Goal: Task Accomplishment & Management: Use online tool/utility

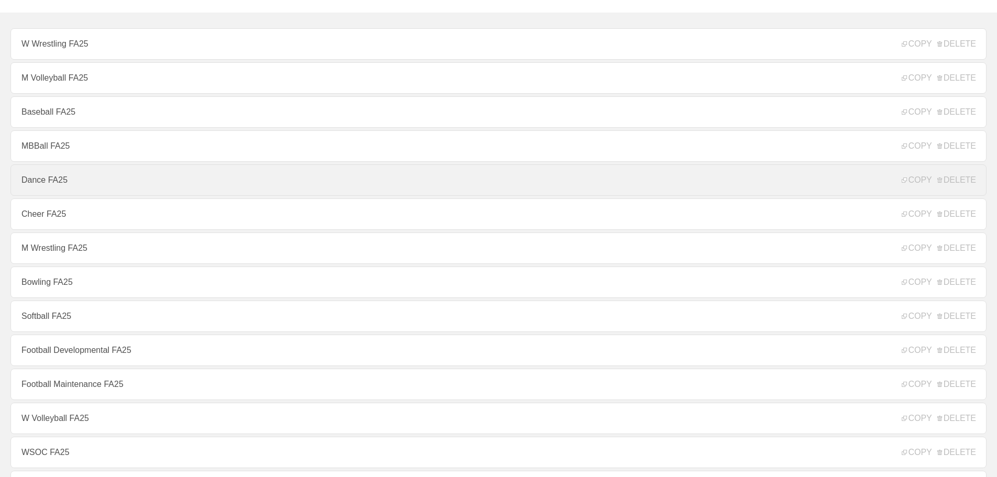
scroll to position [209, 0]
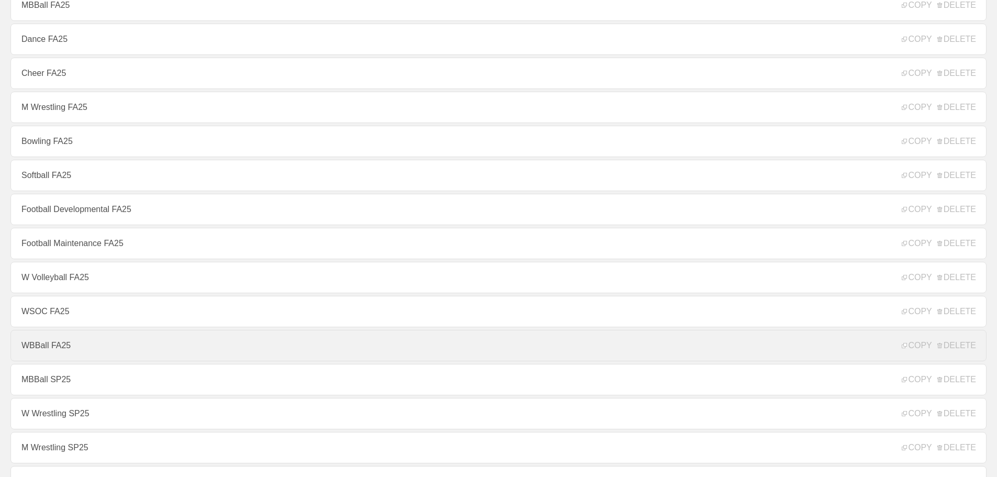
click at [42, 348] on link "WBBall FA25" at bounding box center [498, 345] width 976 height 31
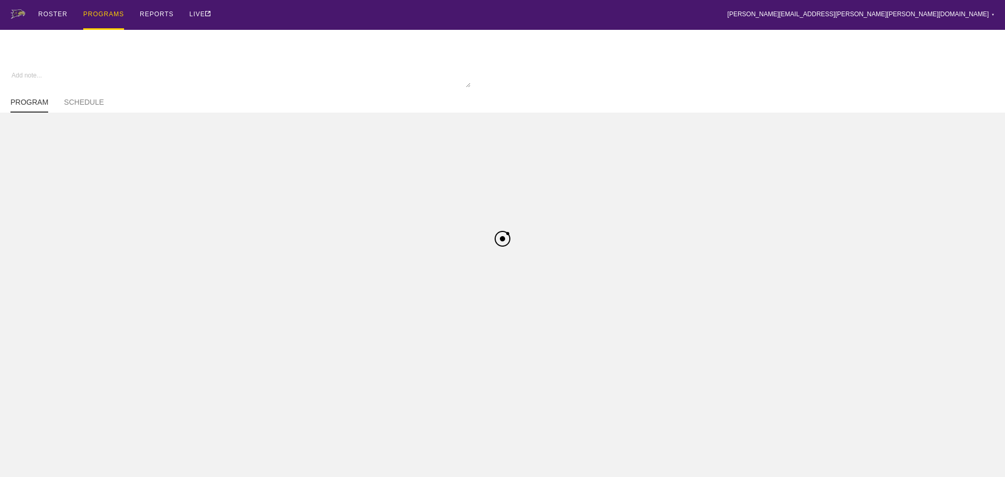
type textarea "x"
type input "WBBall FA25"
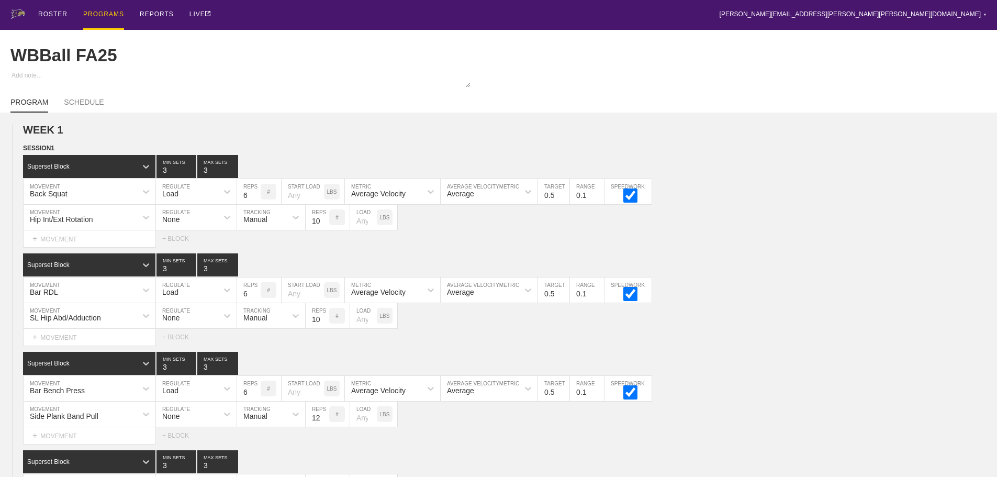
click at [105, 15] on div "PROGRAMS" at bounding box center [103, 15] width 41 height 30
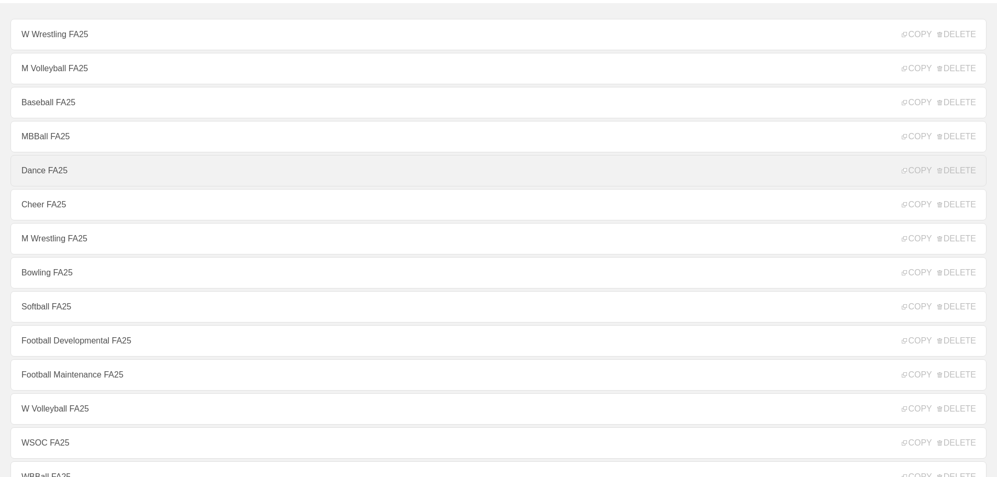
scroll to position [209, 0]
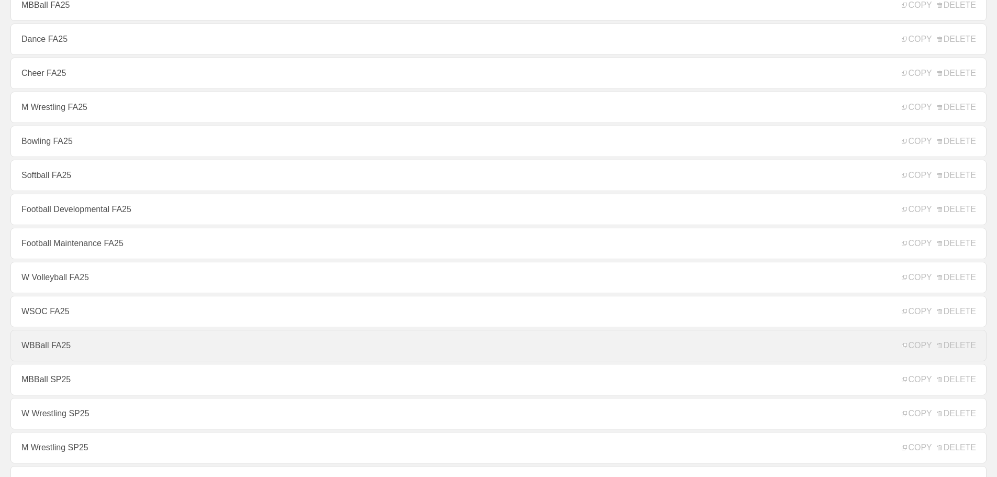
click at [41, 351] on link "WBBall FA25" at bounding box center [498, 345] width 976 height 31
type textarea "x"
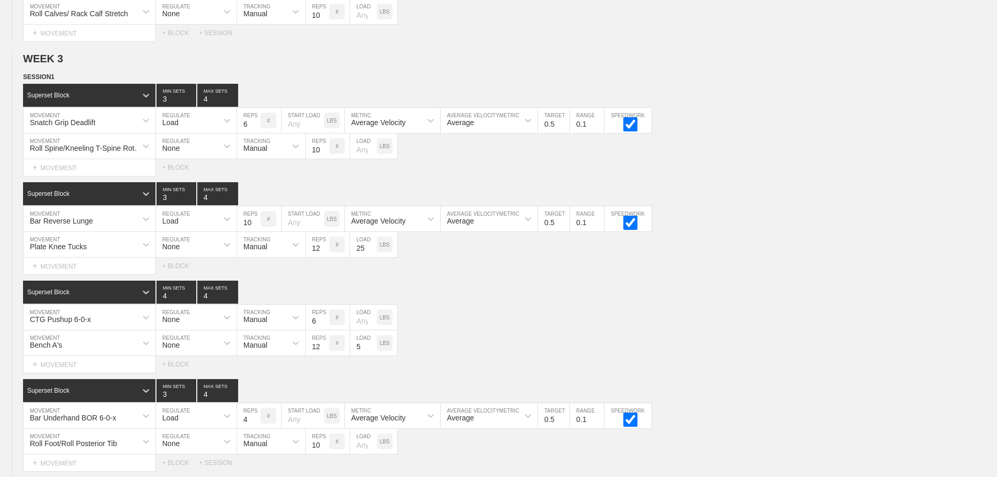
scroll to position [3600, 0]
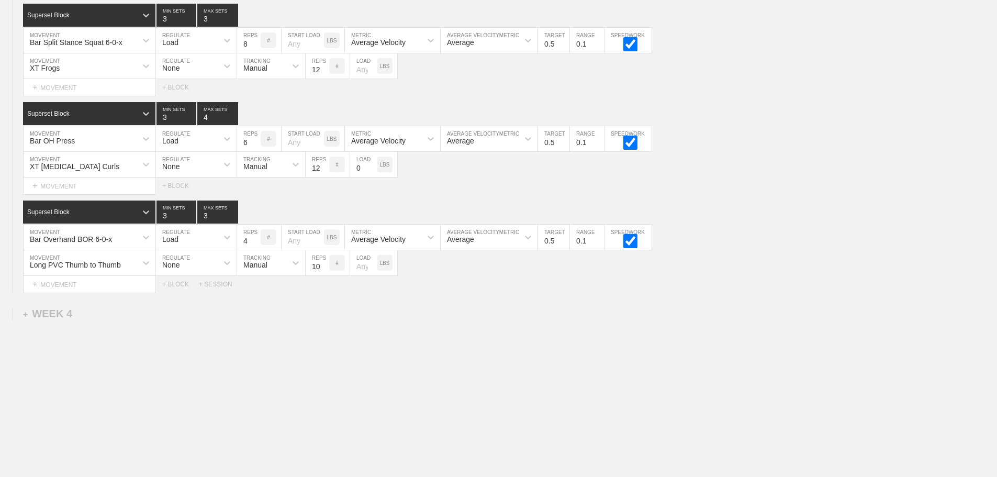
click at [58, 314] on div "+ WEEK 4" at bounding box center [47, 314] width 49 height 12
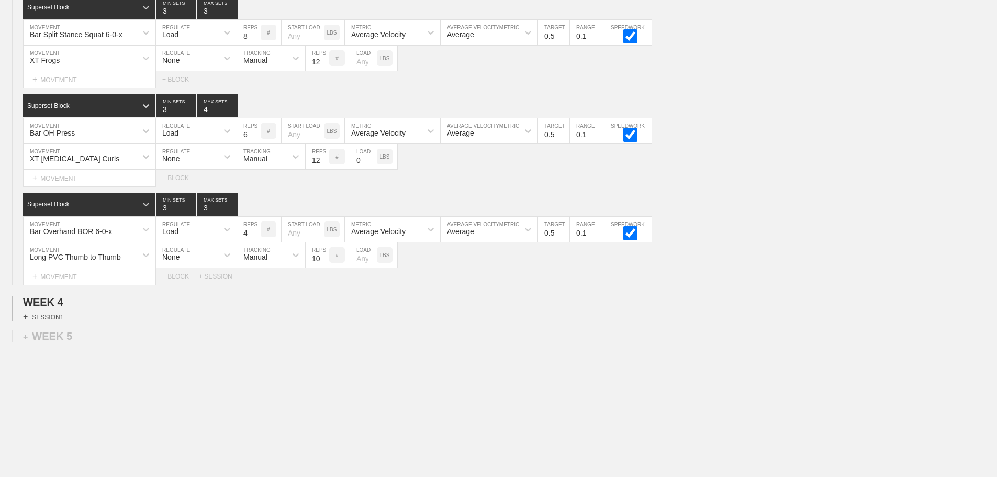
click at [61, 321] on div "+ SESSION 1" at bounding box center [43, 316] width 40 height 9
click at [66, 344] on div "+ BLOCK" at bounding box center [89, 335] width 132 height 17
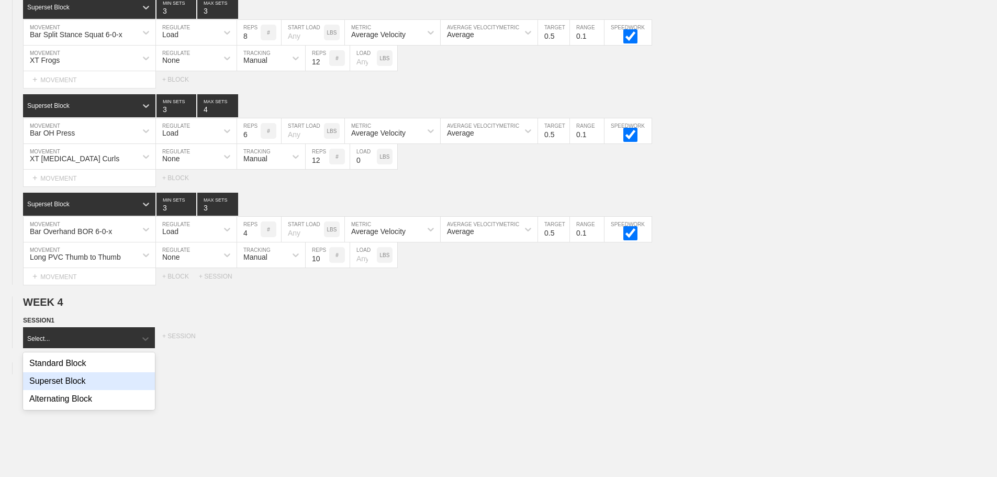
click at [78, 390] on div "Superset Block" at bounding box center [89, 381] width 132 height 18
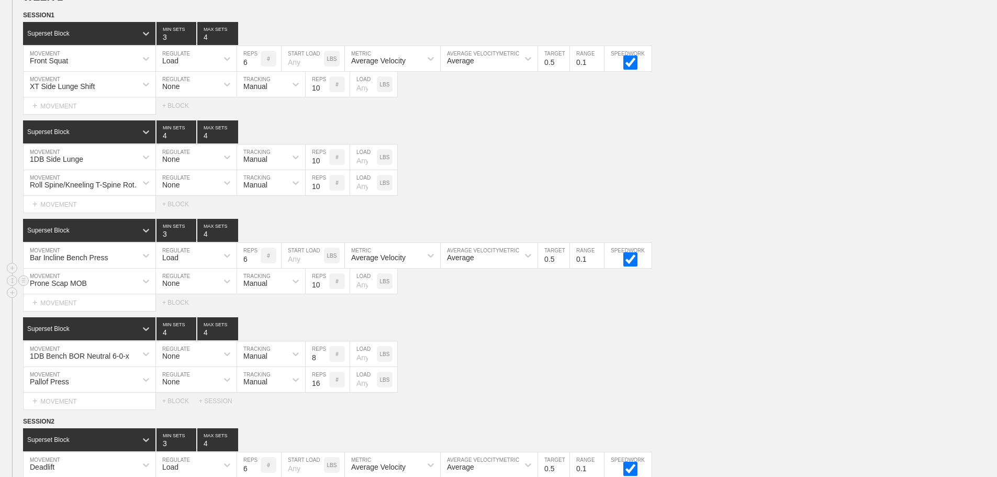
scroll to position [1172, 0]
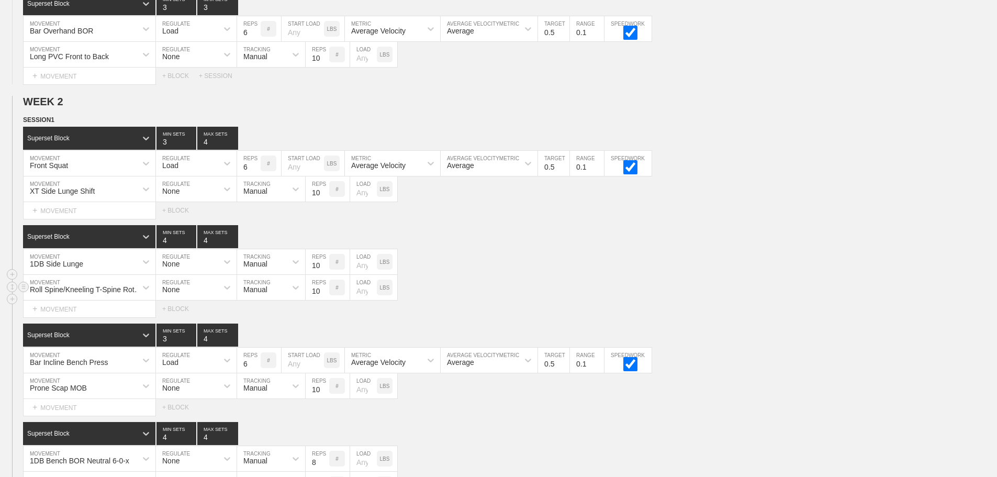
click at [513, 285] on div "Roll Spine/Kneeling T-Spine Rotation MOVEMENT None REGULATE Manual TRACKING 10 …" at bounding box center [498, 288] width 997 height 26
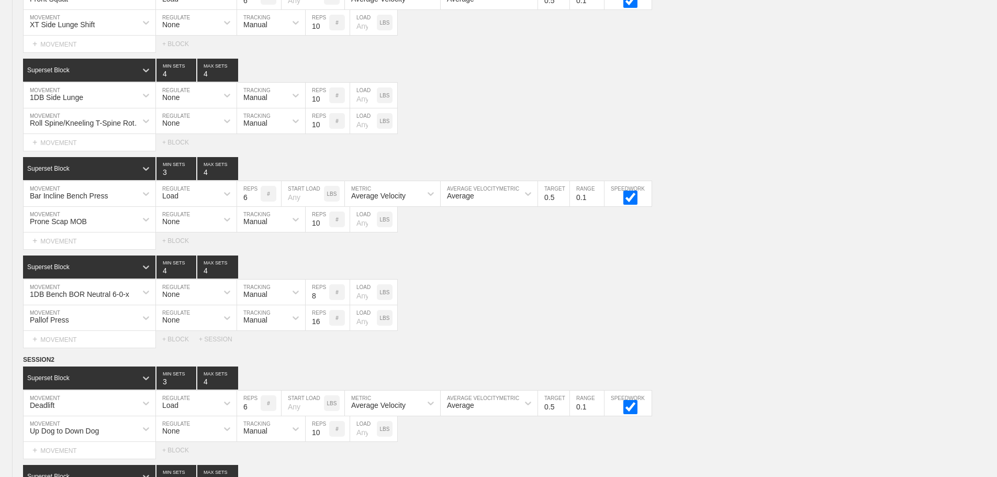
scroll to position [1276, 0]
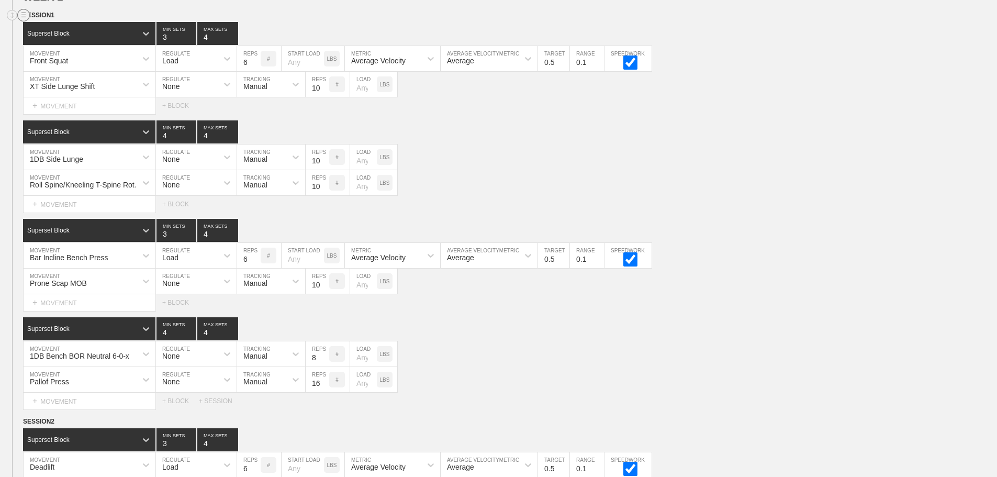
click at [21, 21] on circle at bounding box center [24, 15] width 12 height 12
click at [63, 32] on div "DUPLICATE" at bounding box center [73, 35] width 84 height 16
click at [732, 186] on div "Roll Spine/Kneeling T-Spine Rotation MOVEMENT None REGULATE Manual TRACKING 10 …" at bounding box center [498, 183] width 997 height 26
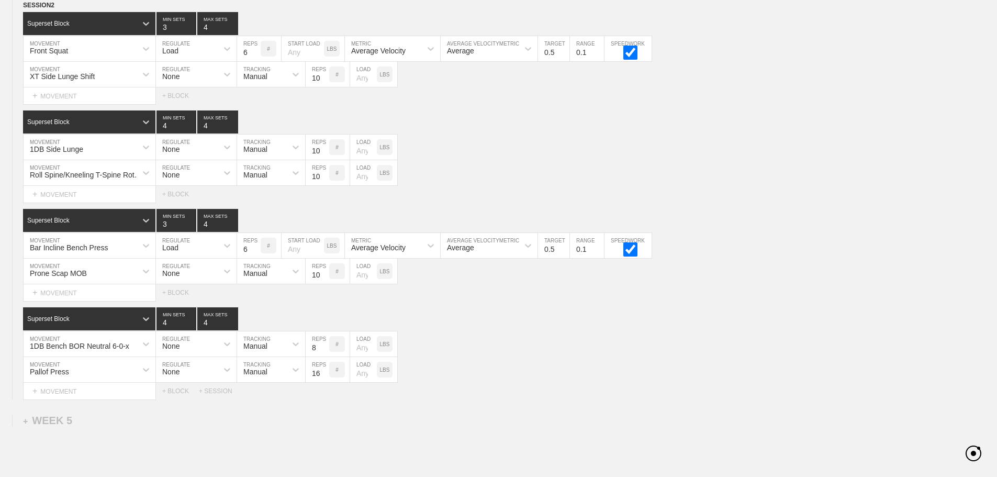
scroll to position [3569, 0]
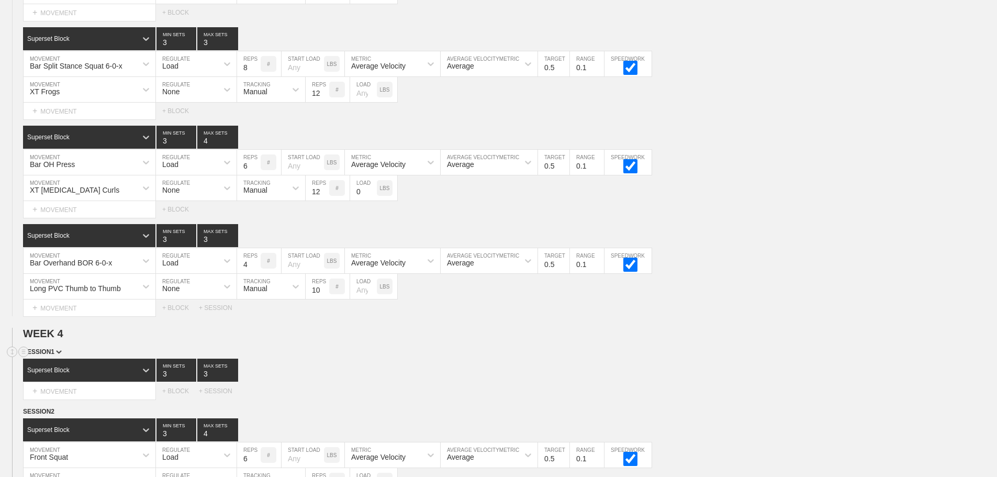
drag, startPoint x: 695, startPoint y: 346, endPoint x: 643, endPoint y: 355, distance: 53.2
click at [24, 358] on circle at bounding box center [24, 352] width 12 height 12
click at [68, 388] on div "DELETE" at bounding box center [73, 387] width 84 height 16
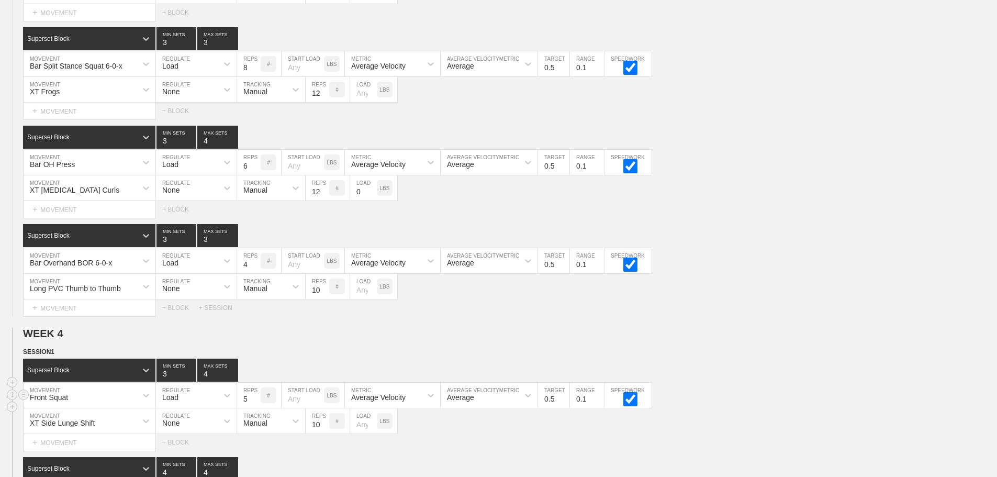
click at [255, 408] on input "5" at bounding box center [249, 395] width 24 height 25
click at [255, 408] on input "4" at bounding box center [249, 395] width 24 height 25
type input "3"
click at [255, 408] on input "3" at bounding box center [249, 395] width 24 height 25
click at [564, 408] on input "0.4" at bounding box center [553, 395] width 31 height 25
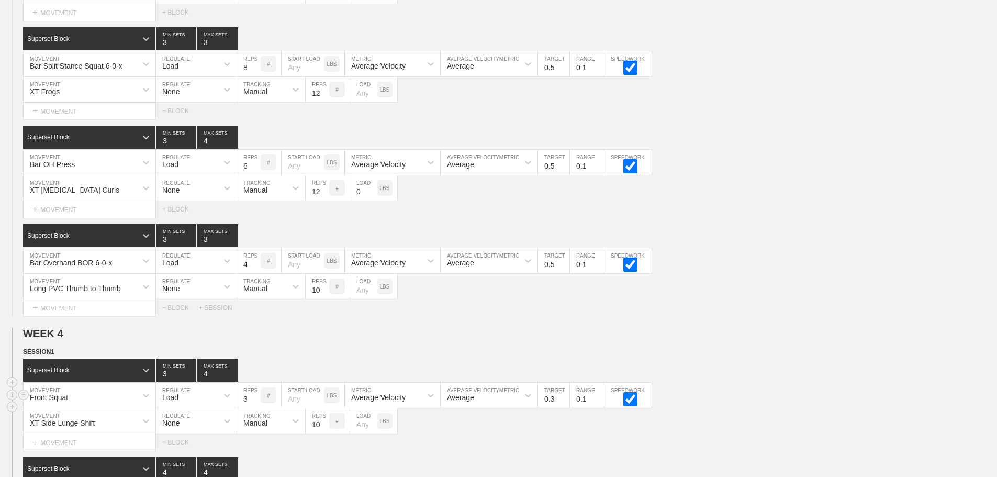
type input "0.3"
click at [564, 408] on input "0.3" at bounding box center [553, 395] width 31 height 25
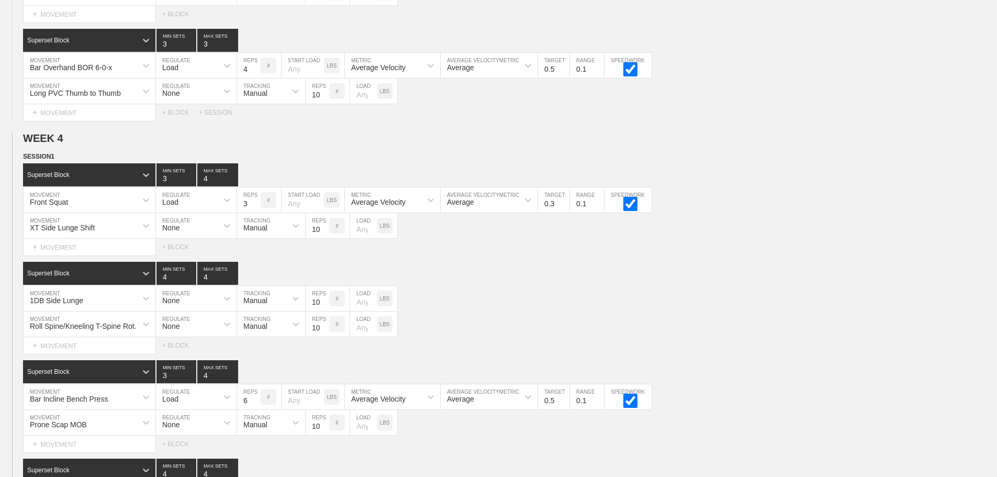
scroll to position [3778, 0]
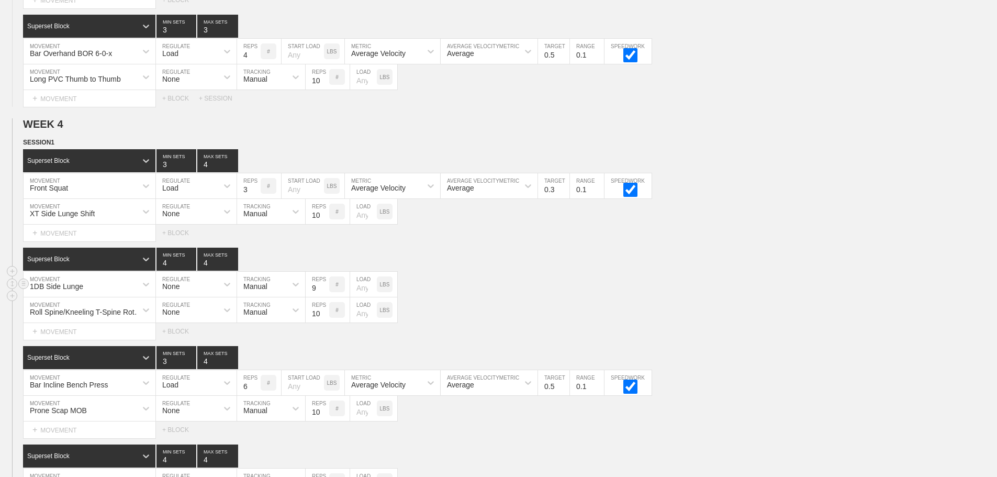
click at [323, 297] on input "9" at bounding box center [318, 284] width 24 height 25
type input "8"
click at [323, 297] on input "8" at bounding box center [318, 284] width 24 height 25
click at [623, 321] on div "Roll Spine/Kneeling T-Spine Rotation MOVEMENT None REGULATE Manual TRACKING 10 …" at bounding box center [498, 310] width 997 height 26
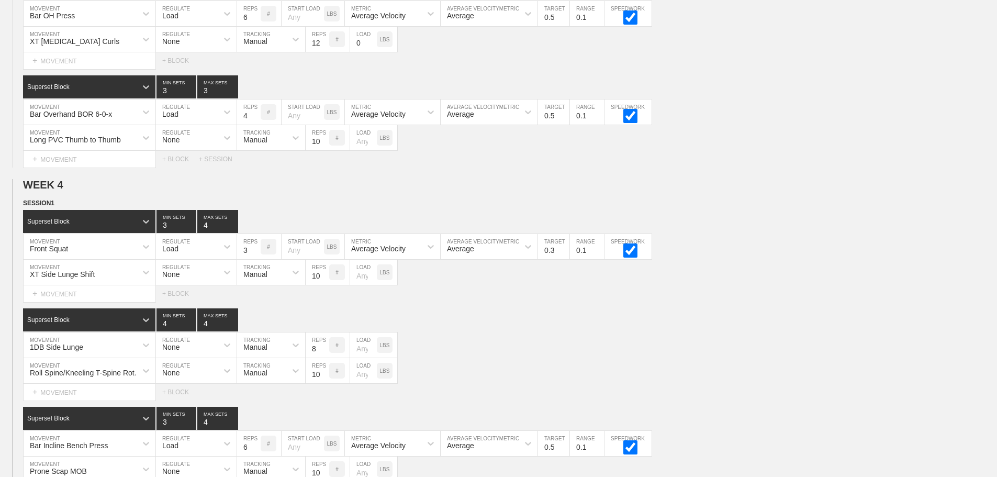
scroll to position [3987, 0]
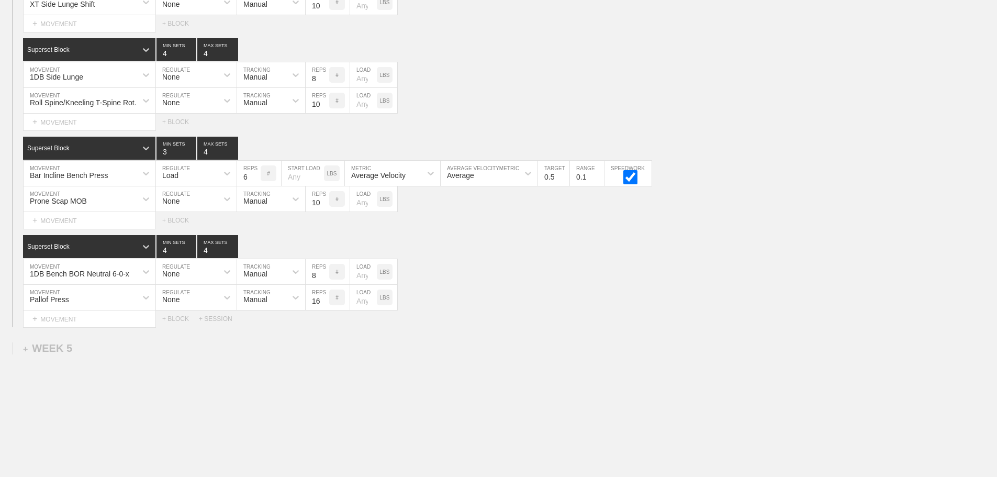
click at [505, 322] on div "Select... MOVEMENT + MOVEMENT + BLOCK + SESSION" at bounding box center [498, 318] width 997 height 17
click at [137, 109] on div at bounding box center [146, 100] width 19 height 19
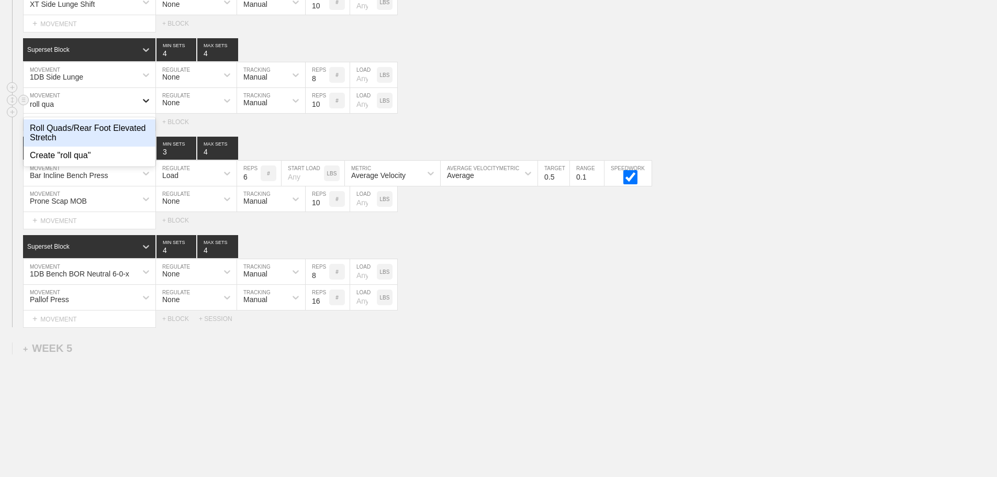
type input "roll quad"
click at [111, 136] on div "Roll Quads/Rear Foot Elevated Stretch" at bounding box center [90, 132] width 132 height 27
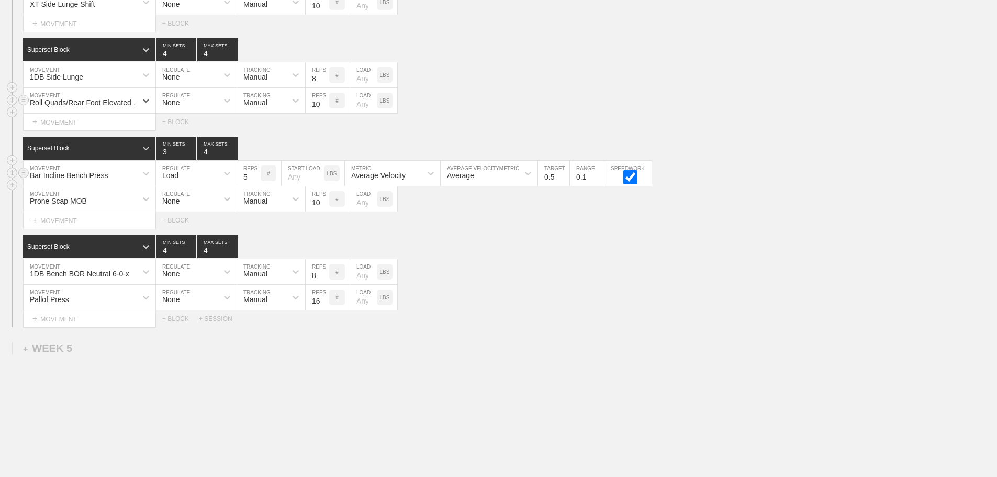
click at [255, 186] on input "5" at bounding box center [249, 173] width 24 height 25
click at [255, 186] on input "4" at bounding box center [249, 173] width 24 height 25
type input "3"
click at [255, 186] on input "3" at bounding box center [249, 173] width 24 height 25
click at [565, 186] on input "0.4" at bounding box center [553, 173] width 31 height 25
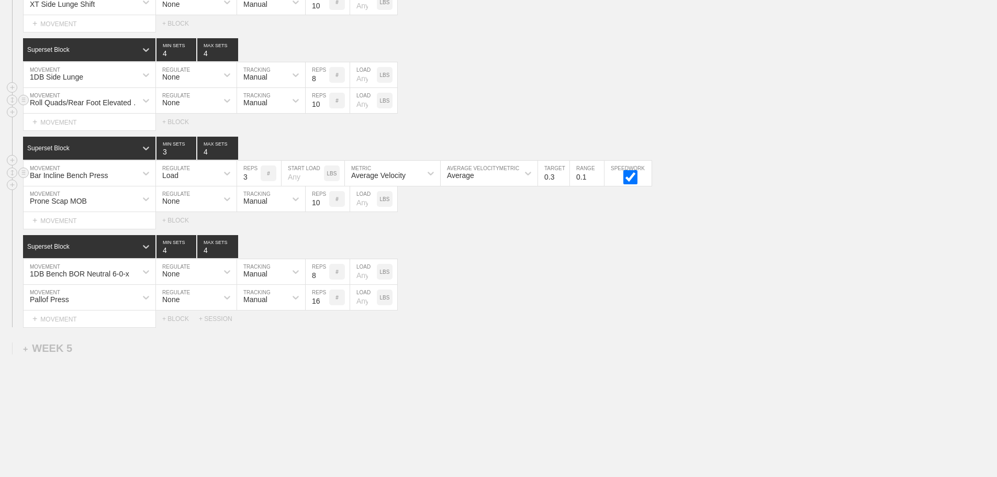
type input "0.3"
click at [565, 186] on input "0.3" at bounding box center [553, 173] width 31 height 25
drag, startPoint x: 635, startPoint y: 242, endPoint x: 345, endPoint y: 219, distance: 290.9
click at [631, 243] on div "SESSION 1 Superset Block 3 MIN SETS 4 MAX SETS DUPLICATE INSERT MOVEMENT AFTER …" at bounding box center [498, 127] width 997 height 399
drag, startPoint x: 484, startPoint y: 246, endPoint x: 200, endPoint y: 228, distance: 284.2
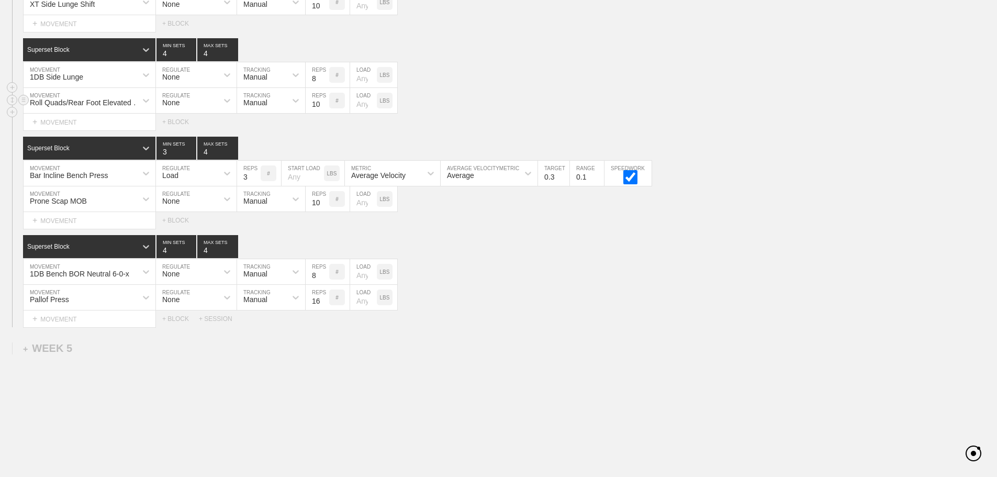
click at [482, 246] on div "Superset Block 4 MIN SETS 4 MAX SETS" at bounding box center [510, 246] width 974 height 23
drag, startPoint x: 693, startPoint y: 290, endPoint x: 508, endPoint y: 298, distance: 185.4
click at [691, 285] on div "1DB Bench BOR Neutral 6-0-x MOVEMENT None REGULATE Manual TRACKING 8 REPS # LOA…" at bounding box center [498, 272] width 997 height 26
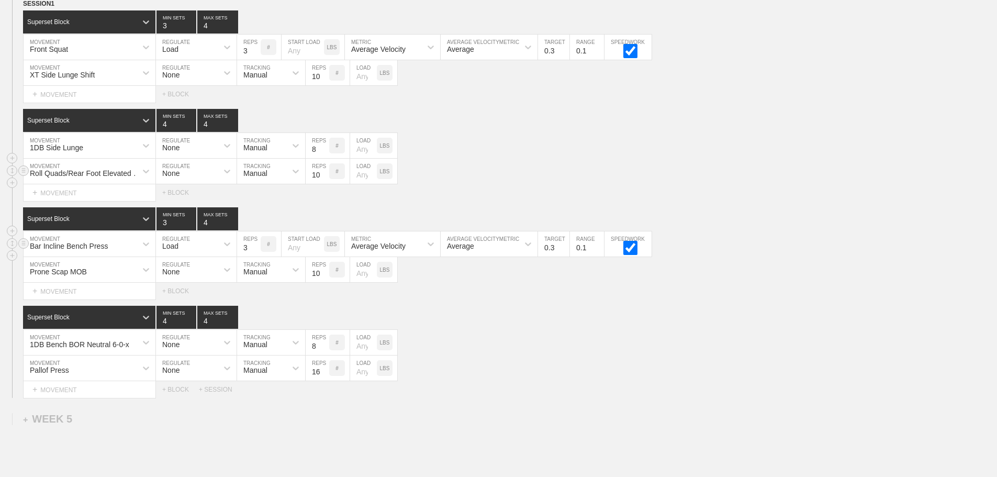
scroll to position [4030, 0]
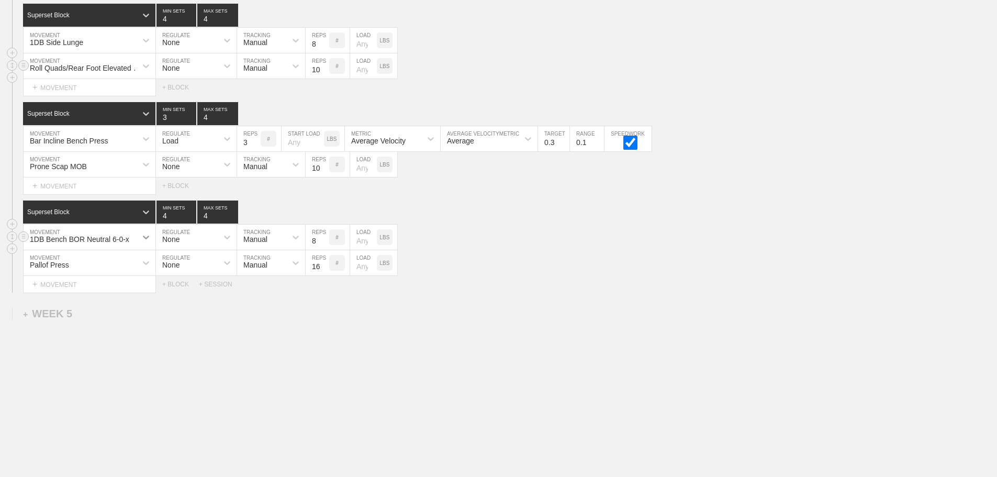
click at [138, 237] on div at bounding box center [146, 237] width 19 height 19
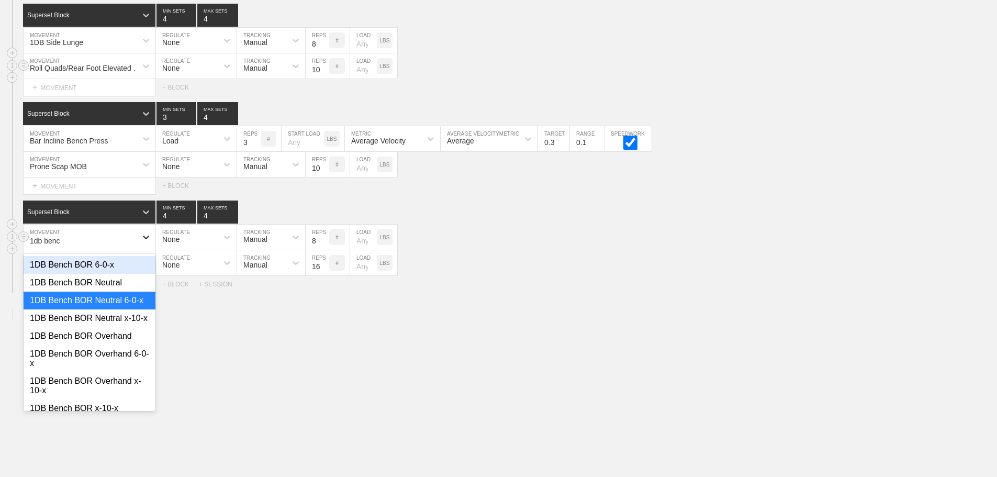
type input "1db bench"
click at [104, 325] on div "1DB Bench BOR Neutral x-10-x" at bounding box center [90, 318] width 132 height 18
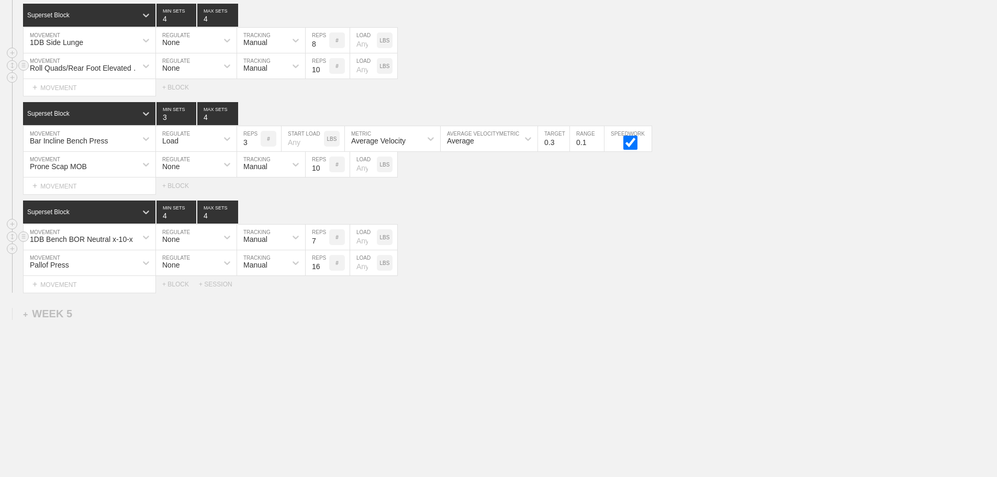
click at [325, 241] on input "7" at bounding box center [318, 236] width 24 height 25
type input "6"
click at [325, 241] on input "6" at bounding box center [318, 236] width 24 height 25
drag, startPoint x: 560, startPoint y: 284, endPoint x: 549, endPoint y: 284, distance: 11.0
click at [558, 284] on div "Select... MOVEMENT + MOVEMENT + BLOCK + SESSION" at bounding box center [498, 284] width 997 height 17
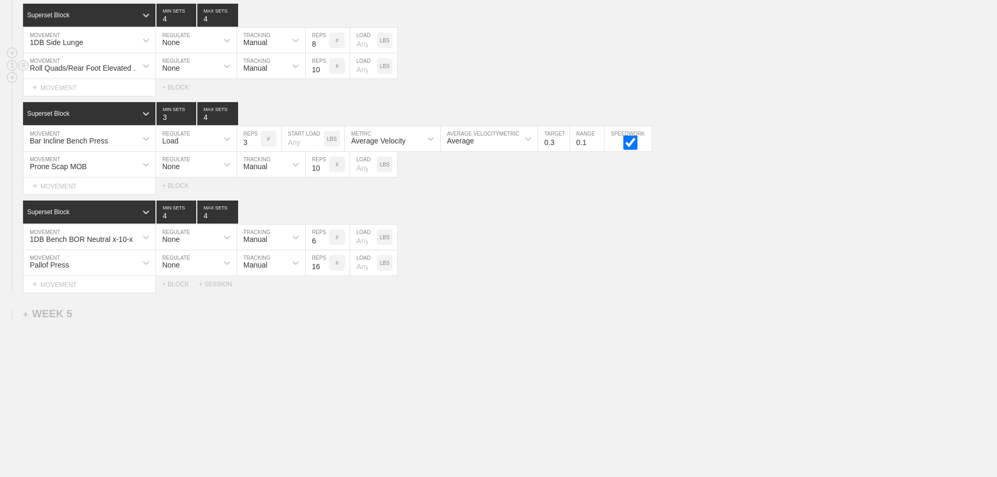
click at [760, 65] on div "Roll Quads/Rear Foot Elevated Stretch MOVEMENT None REGULATE Manual TRACKING 10…" at bounding box center [498, 66] width 997 height 26
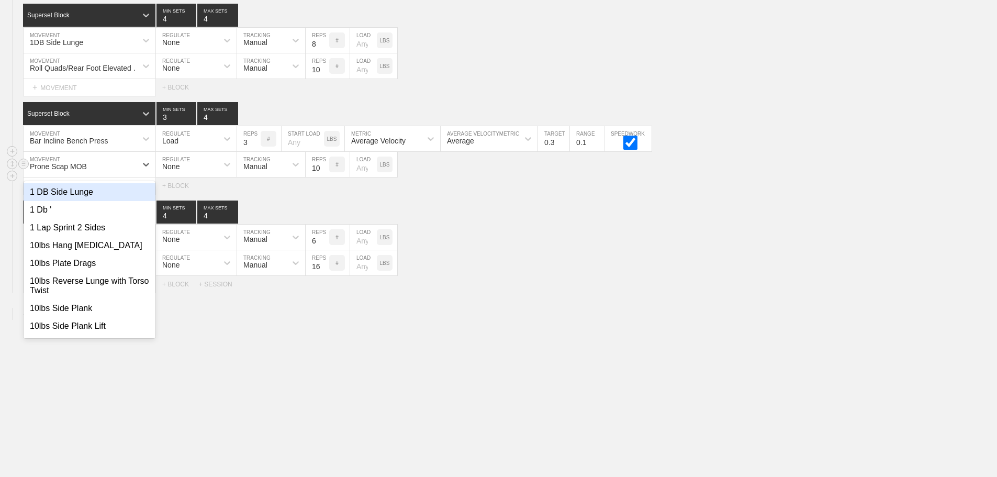
click at [110, 165] on div "Prone Scap MOB" at bounding box center [80, 164] width 113 height 18
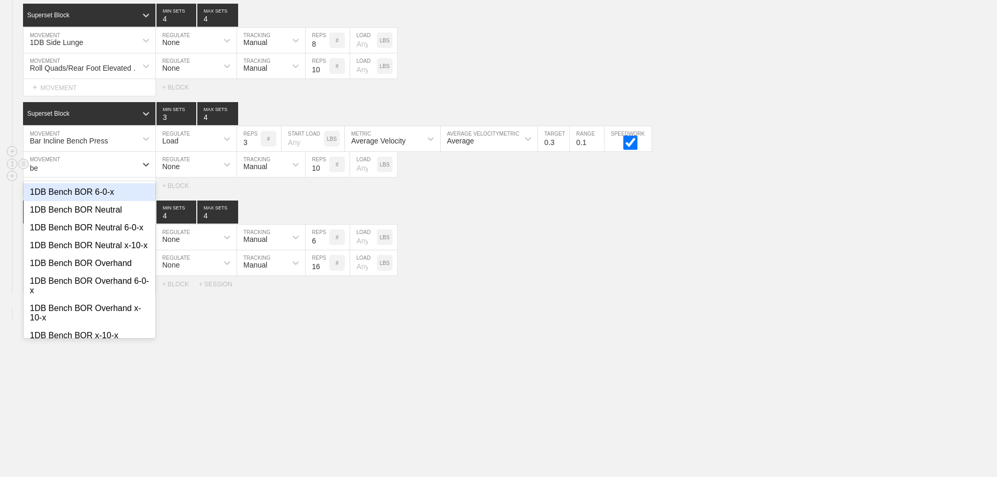
type input "b"
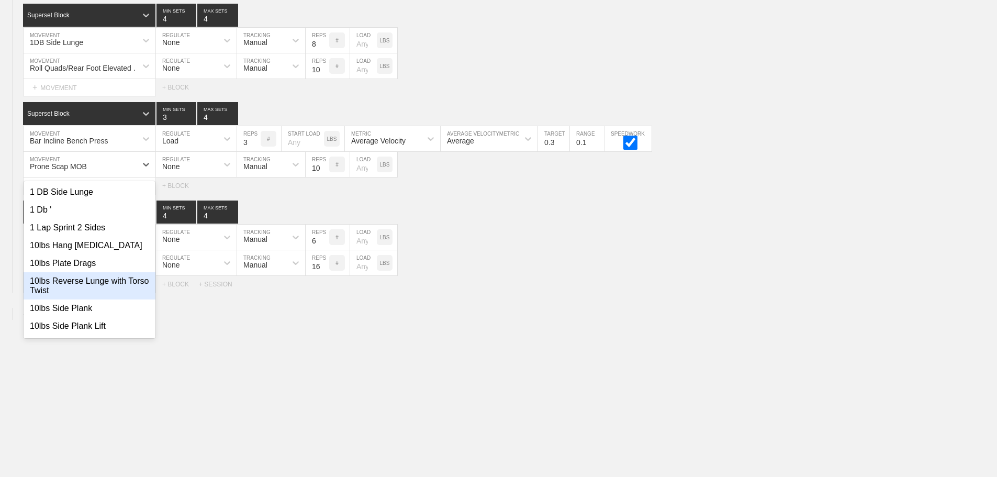
drag, startPoint x: 336, startPoint y: 372, endPoint x: 156, endPoint y: 342, distance: 183.0
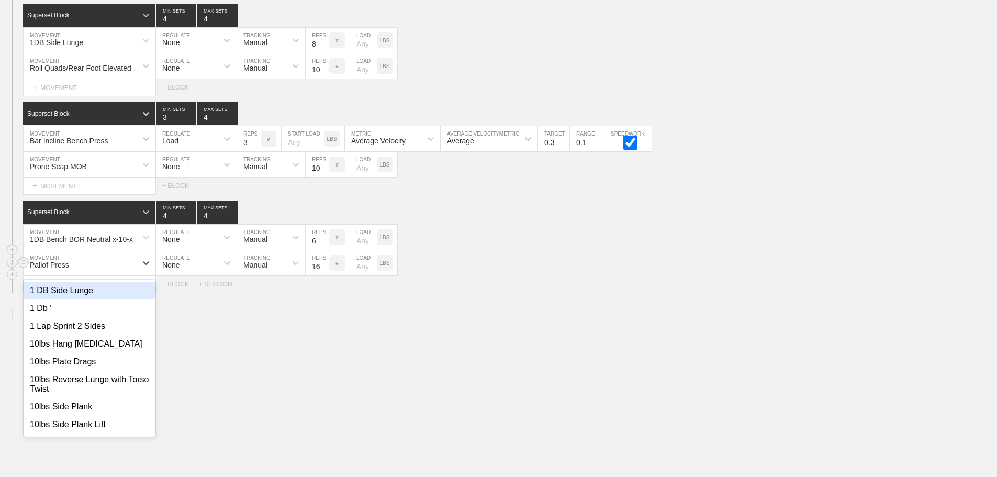
click at [73, 263] on div "Pallof Press" at bounding box center [80, 263] width 113 height 18
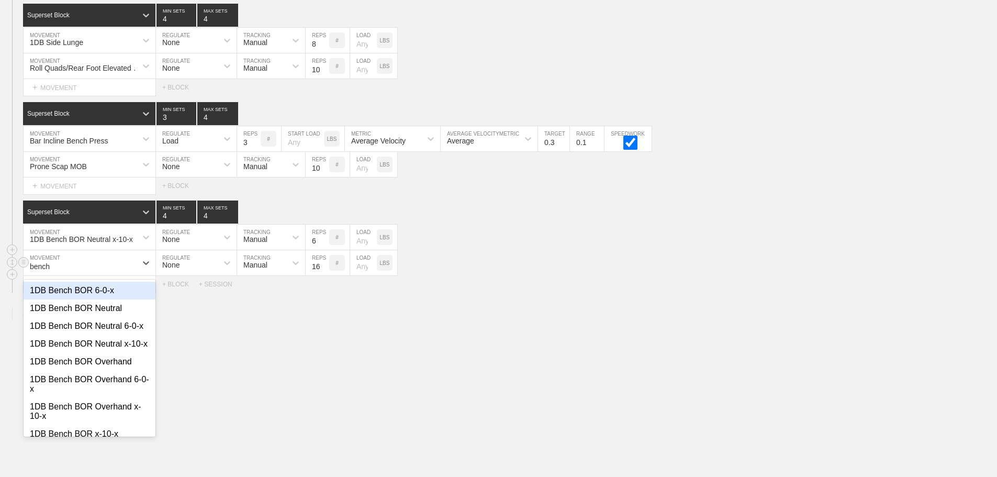
type input "bench t"
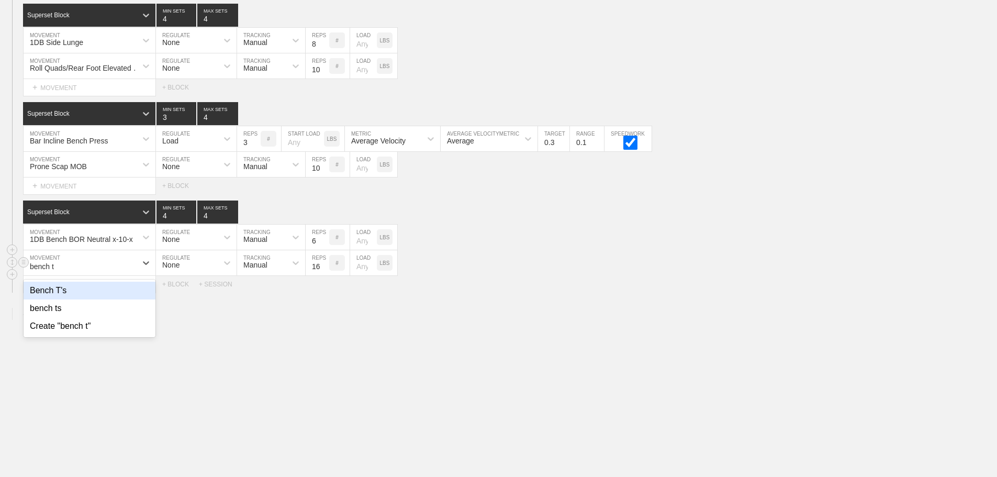
click at [59, 289] on div "Bench T's" at bounding box center [90, 291] width 132 height 18
click at [322, 267] on input "15" at bounding box center [318, 262] width 24 height 25
click at [322, 267] on input "14" at bounding box center [318, 262] width 24 height 25
click at [322, 267] on input "13" at bounding box center [318, 262] width 24 height 25
click at [322, 267] on input "12" at bounding box center [318, 262] width 24 height 25
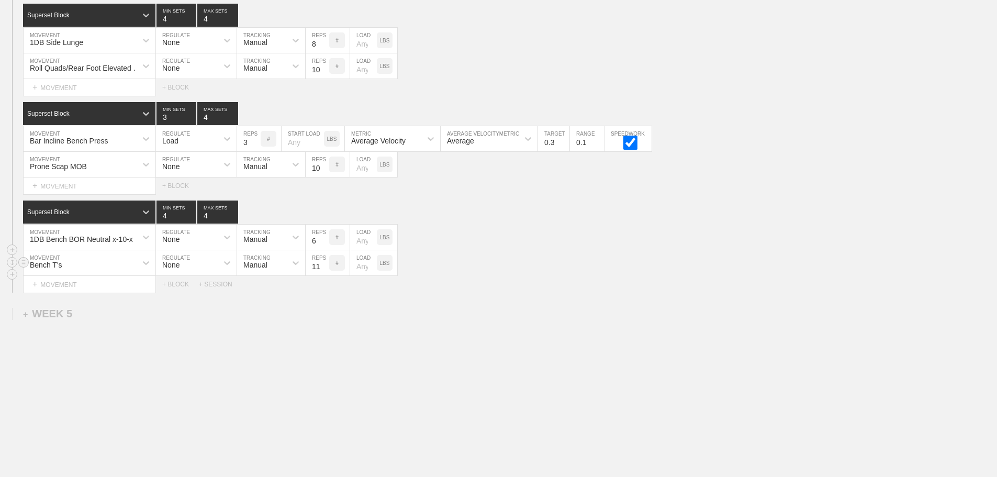
click at [322, 267] on input "11" at bounding box center [318, 262] width 24 height 25
type input "10"
click at [322, 267] on input "10" at bounding box center [318, 262] width 24 height 25
click at [361, 268] on input "number" at bounding box center [363, 262] width 27 height 25
type input "5"
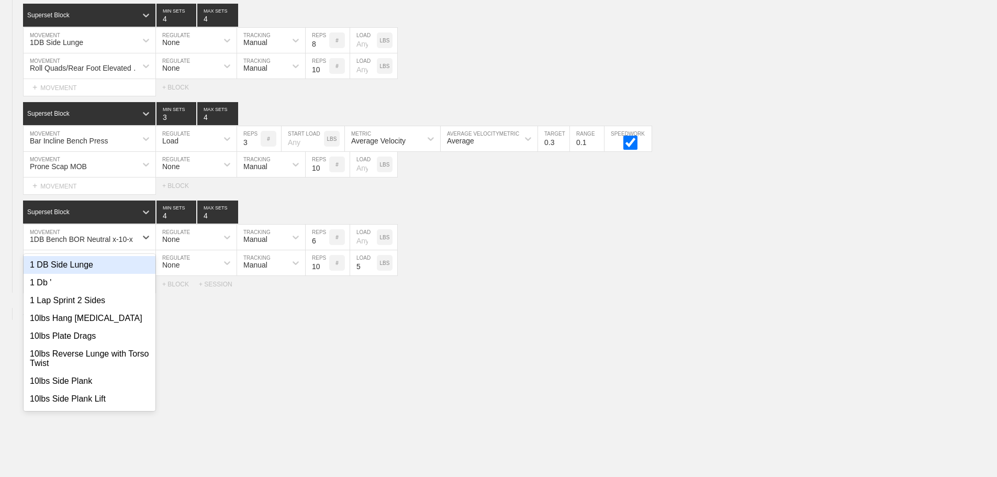
click at [128, 240] on div "1DB Bench BOR Neutral x-10-x" at bounding box center [81, 239] width 103 height 8
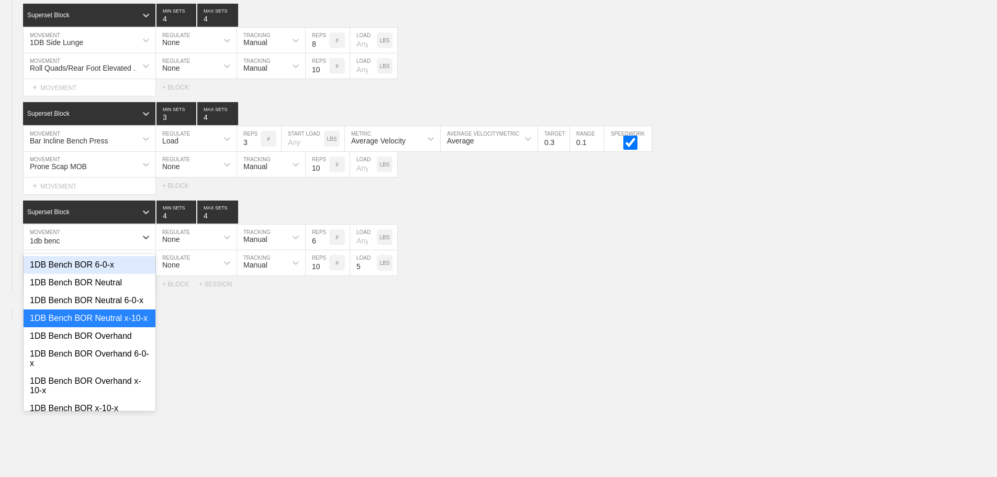
type input "1db bench"
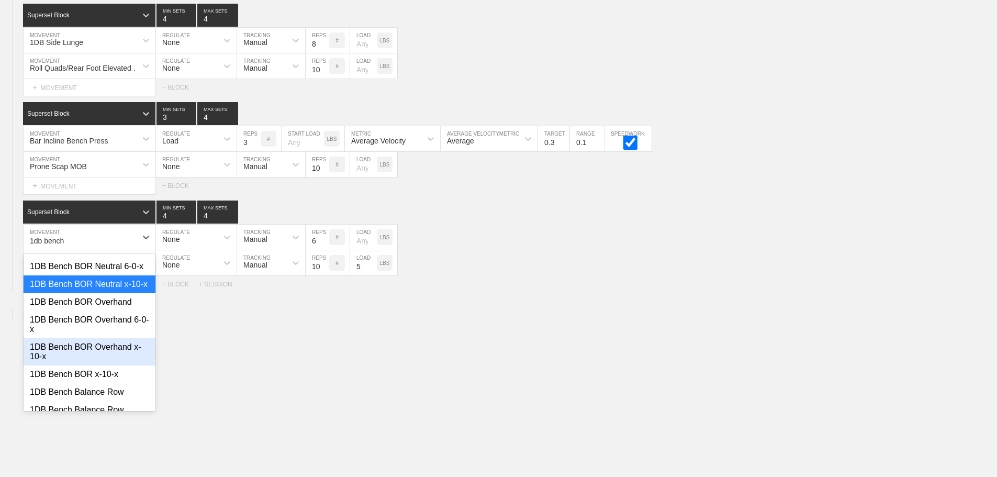
scroll to position [52, 0]
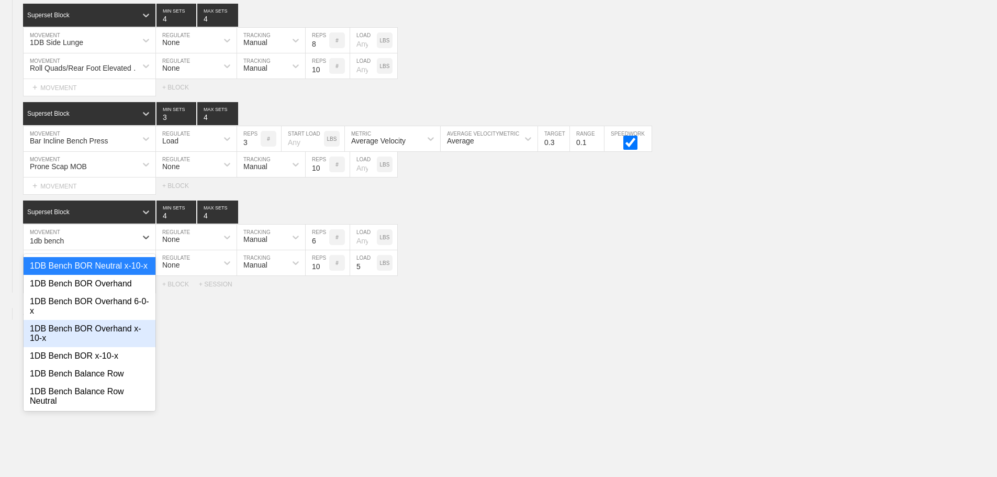
click at [111, 347] on div "1DB Bench BOR Overhand x-10-x" at bounding box center [90, 333] width 132 height 27
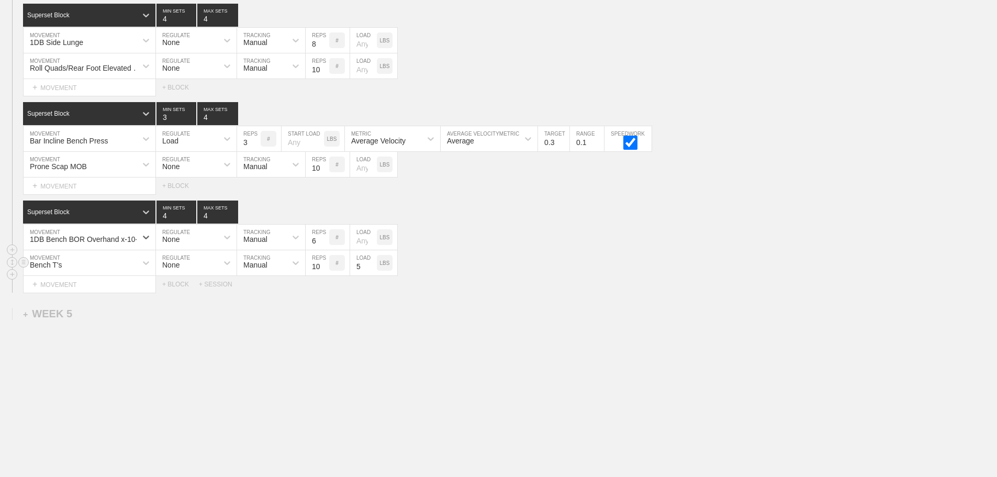
click at [547, 263] on div "Bench T's MOVEMENT None REGULATE Manual TRACKING 10 REPS # 5 LOAD LBS" at bounding box center [498, 263] width 997 height 26
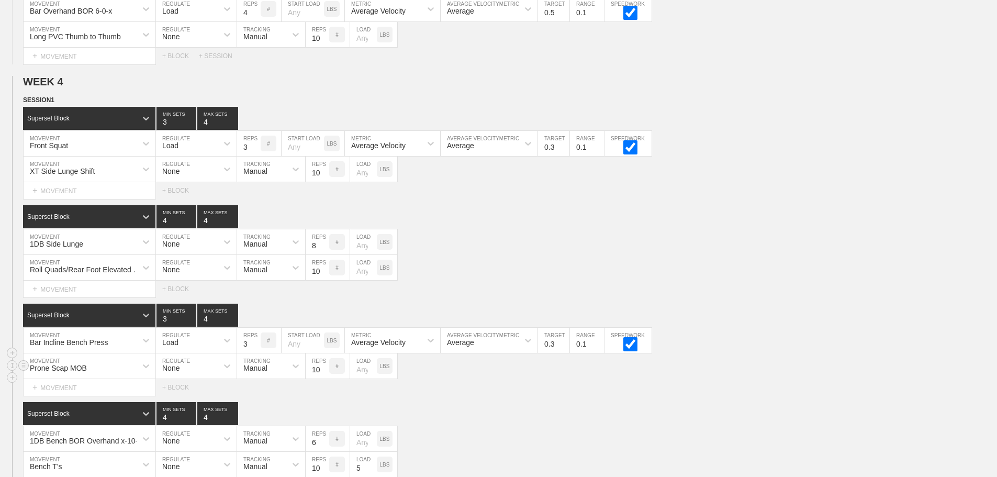
scroll to position [3873, 0]
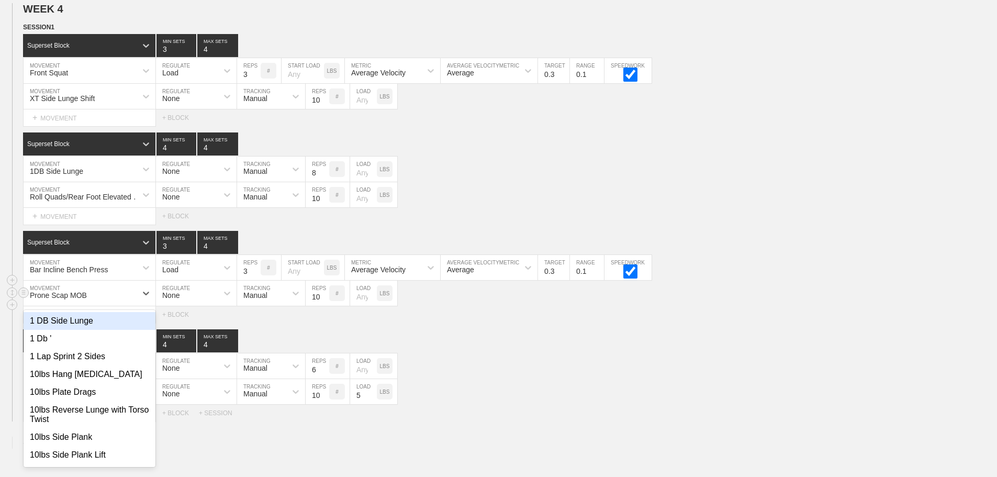
click at [121, 306] on div "option 1 DB Side Lunge focused, 1 of 801. 801 results available. Use Up and Dow…" at bounding box center [90, 292] width 132 height 25
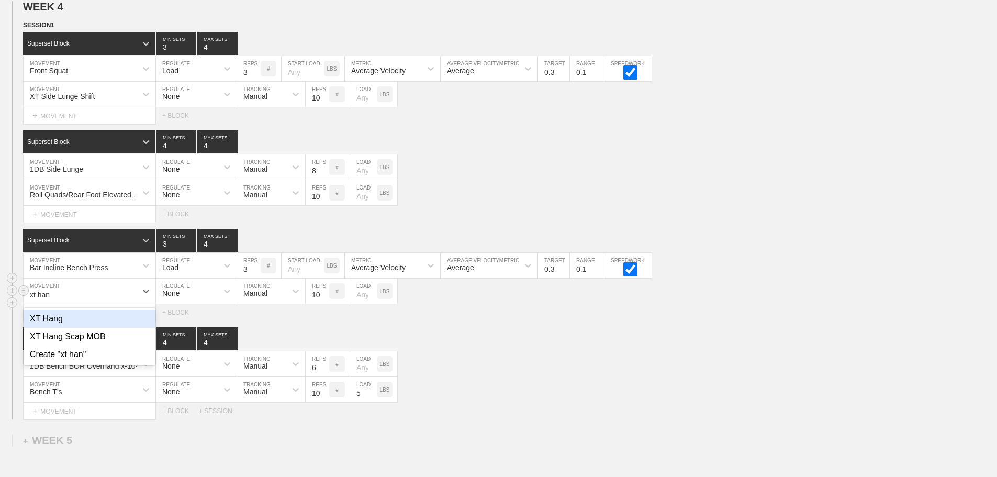
type input "xt hang"
click at [105, 342] on div "XT Hang Scap MOB" at bounding box center [90, 337] width 132 height 18
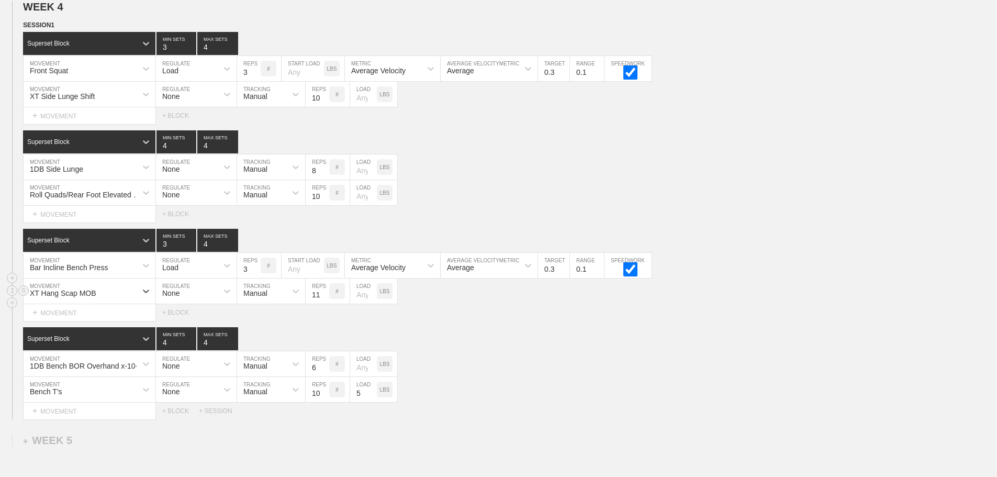
click at [324, 299] on input "11" at bounding box center [318, 290] width 24 height 25
type input "12"
click at [324, 299] on input "12" at bounding box center [318, 290] width 24 height 25
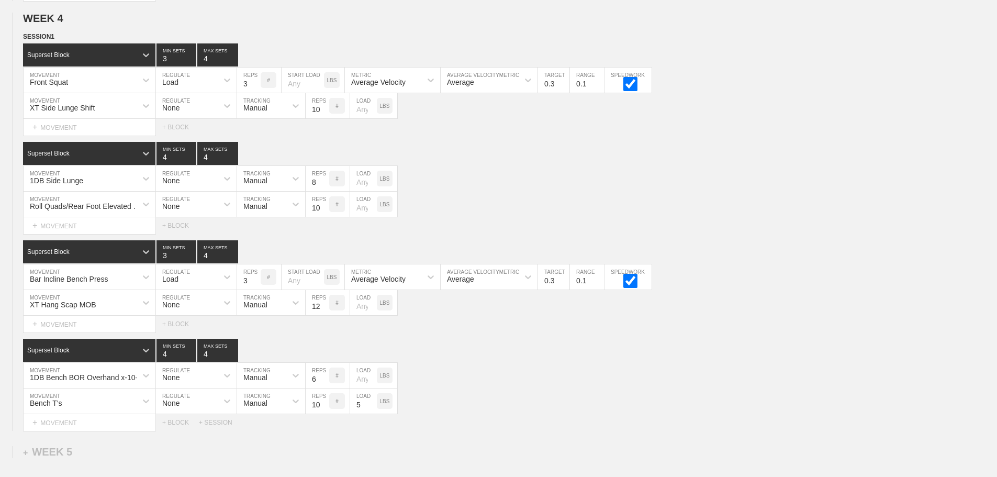
scroll to position [3894, 0]
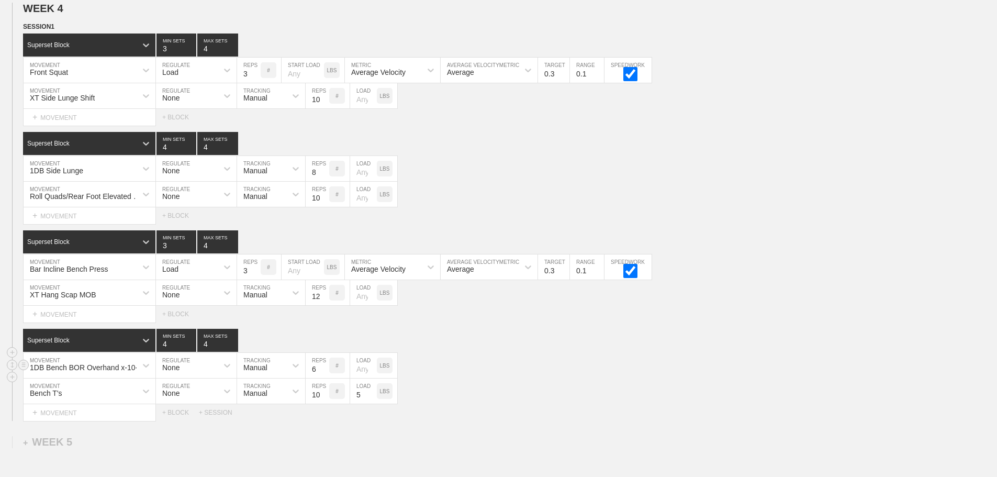
click at [509, 374] on div "1DB Bench BOR Overhand x-10-x MOVEMENT None REGULATE Manual TRACKING 6 REPS # L…" at bounding box center [498, 366] width 997 height 26
click at [812, 234] on div "SESSION 1 Superset Block 3 MIN SETS 4 MAX SETS DUPLICATE INSERT MOVEMENT AFTER …" at bounding box center [498, 220] width 997 height 399
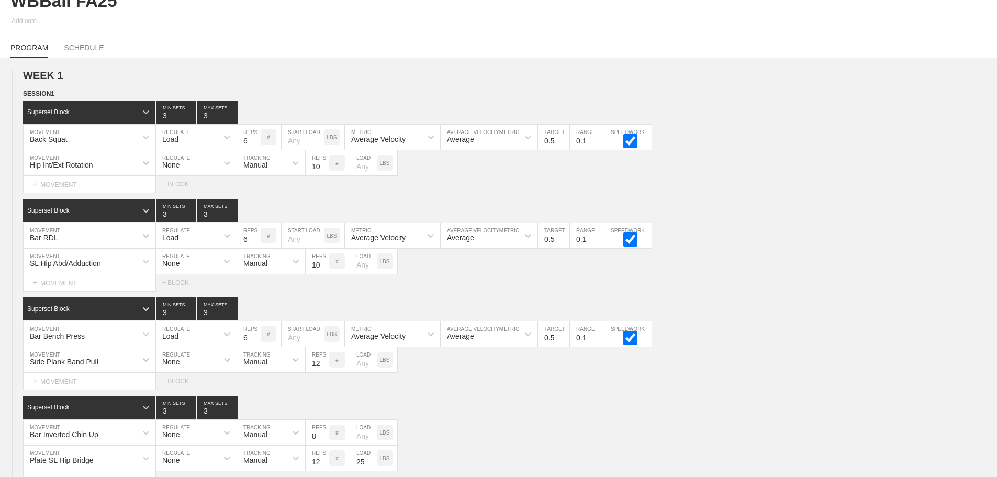
scroll to position [0, 0]
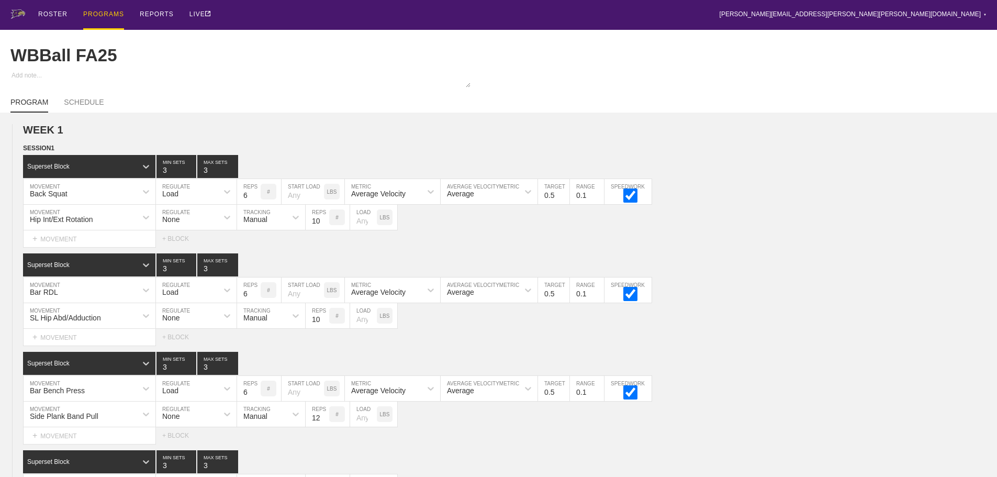
click at [102, 11] on div "PROGRAMS" at bounding box center [103, 15] width 41 height 30
